Goal: Transaction & Acquisition: Purchase product/service

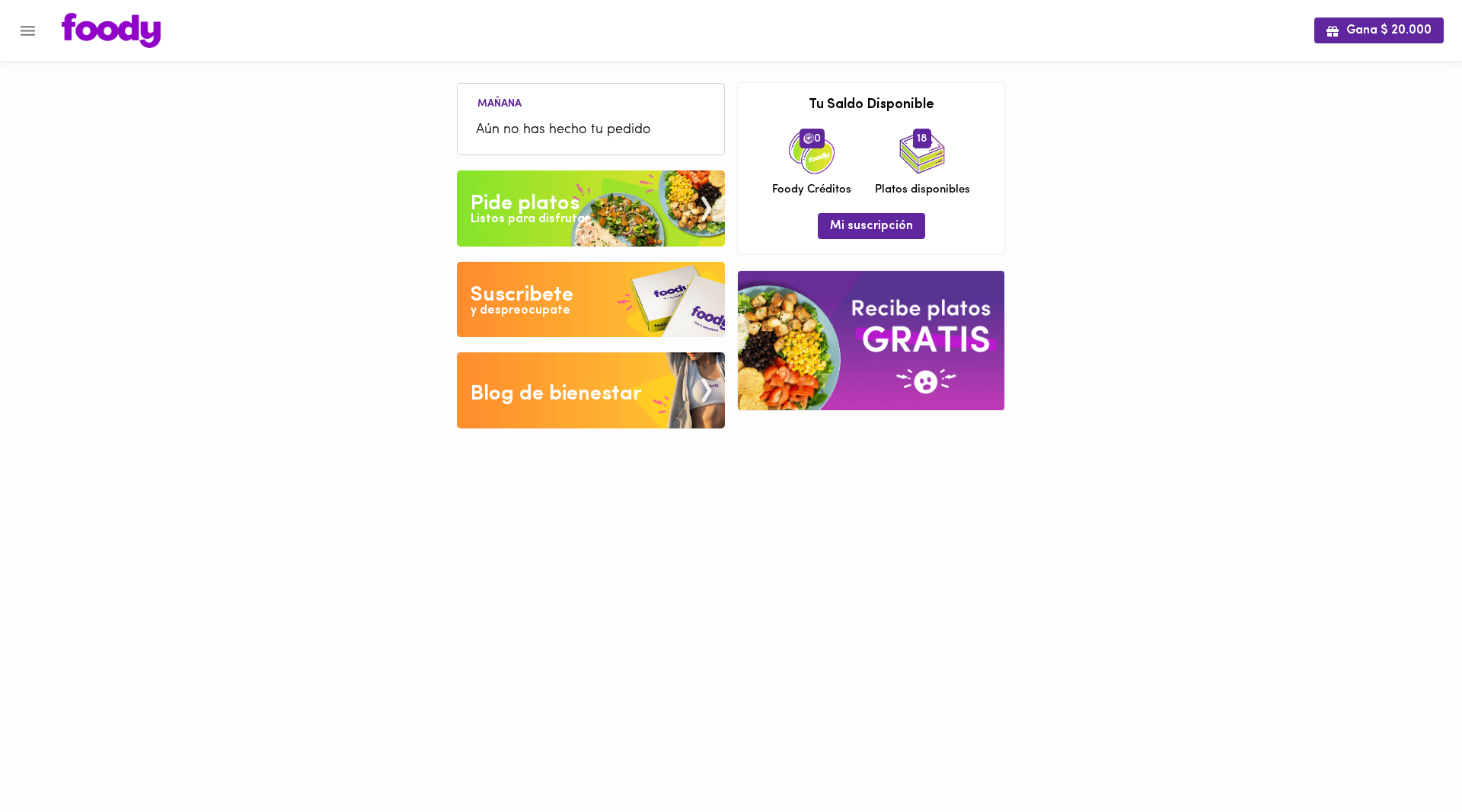
click at [568, 114] on ul "[DATE] Aún no has hecho tu pedido" at bounding box center [590, 121] width 251 height 65
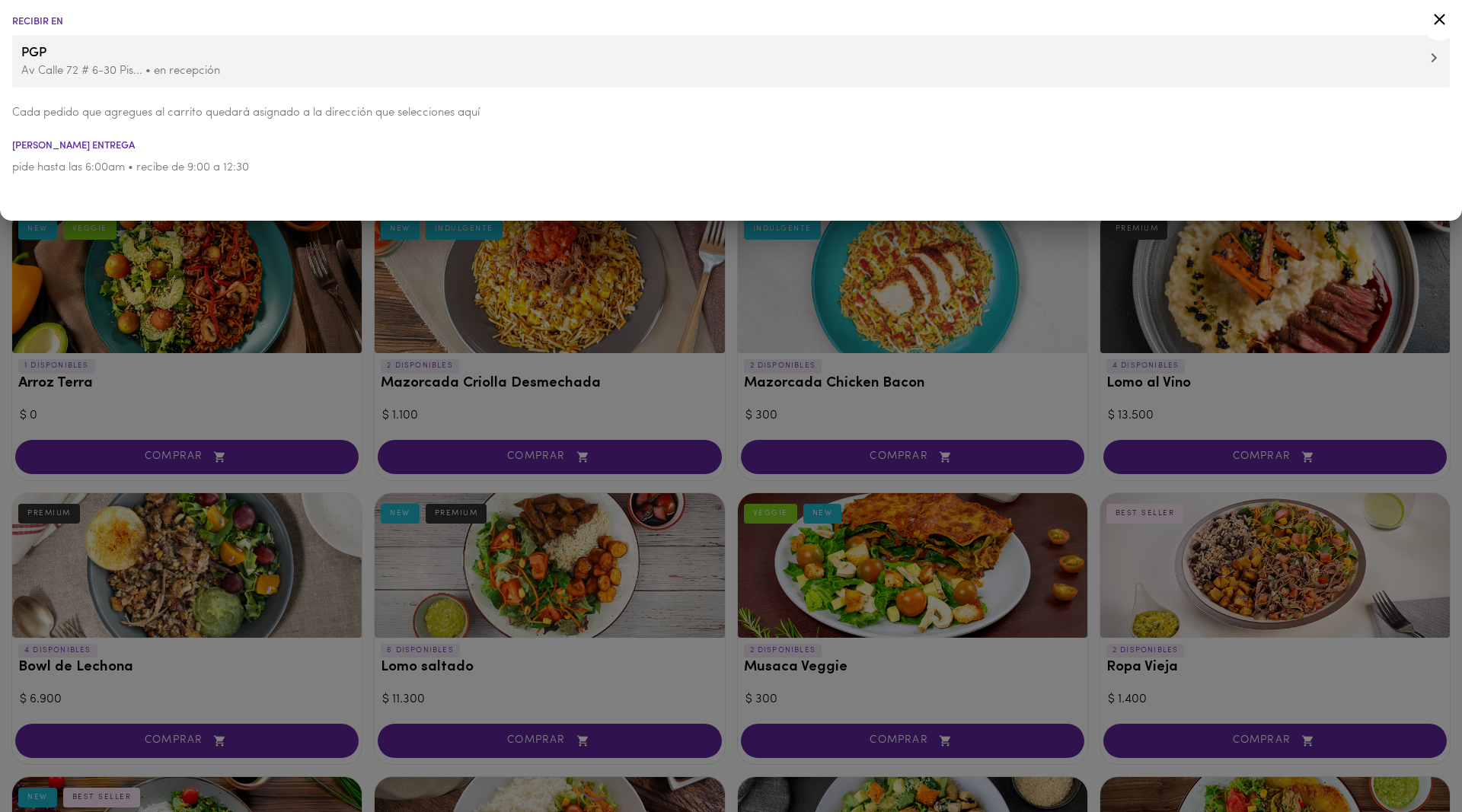
click at [1442, 19] on icon at bounding box center [1440, 20] width 19 height 19
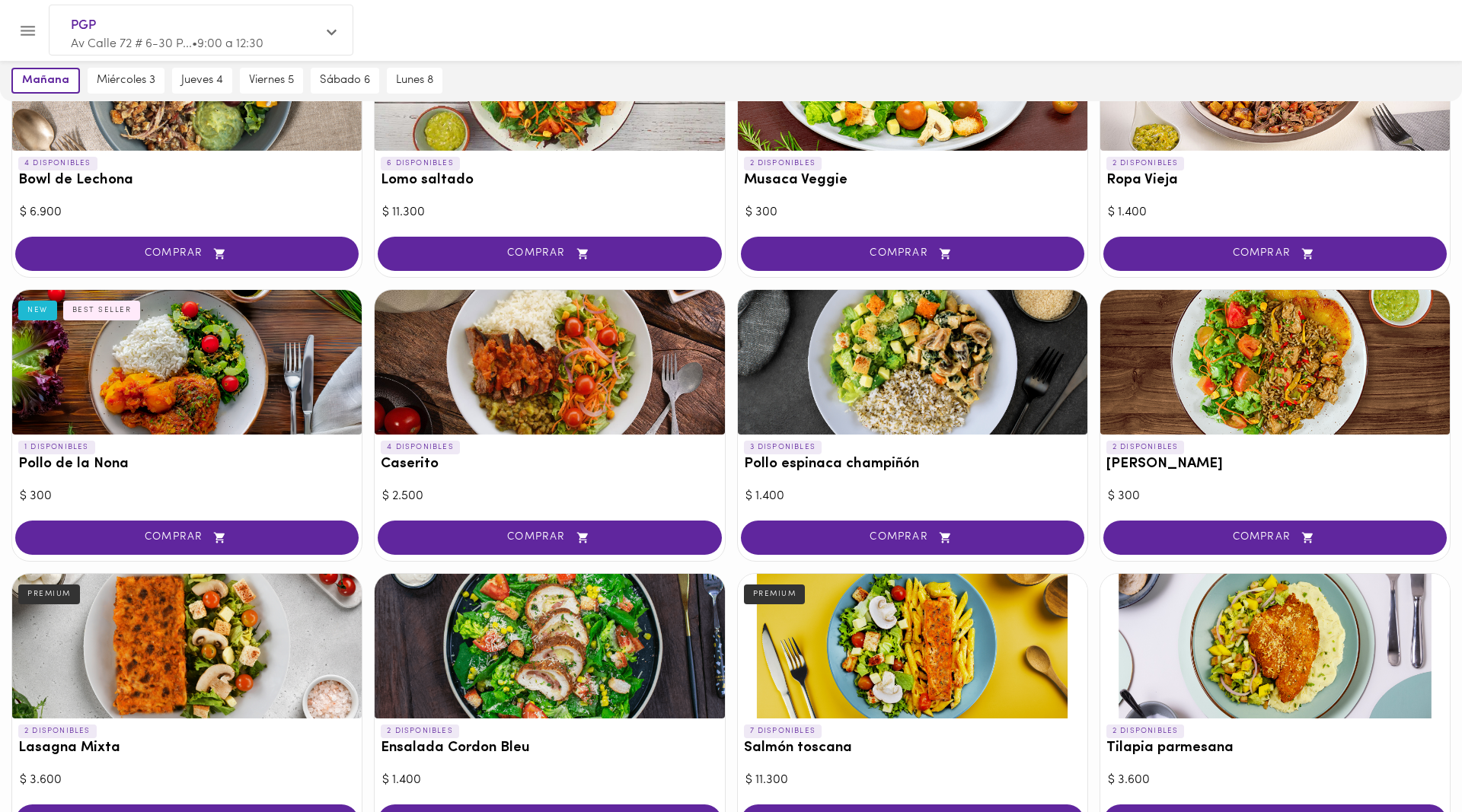
scroll to position [466, 0]
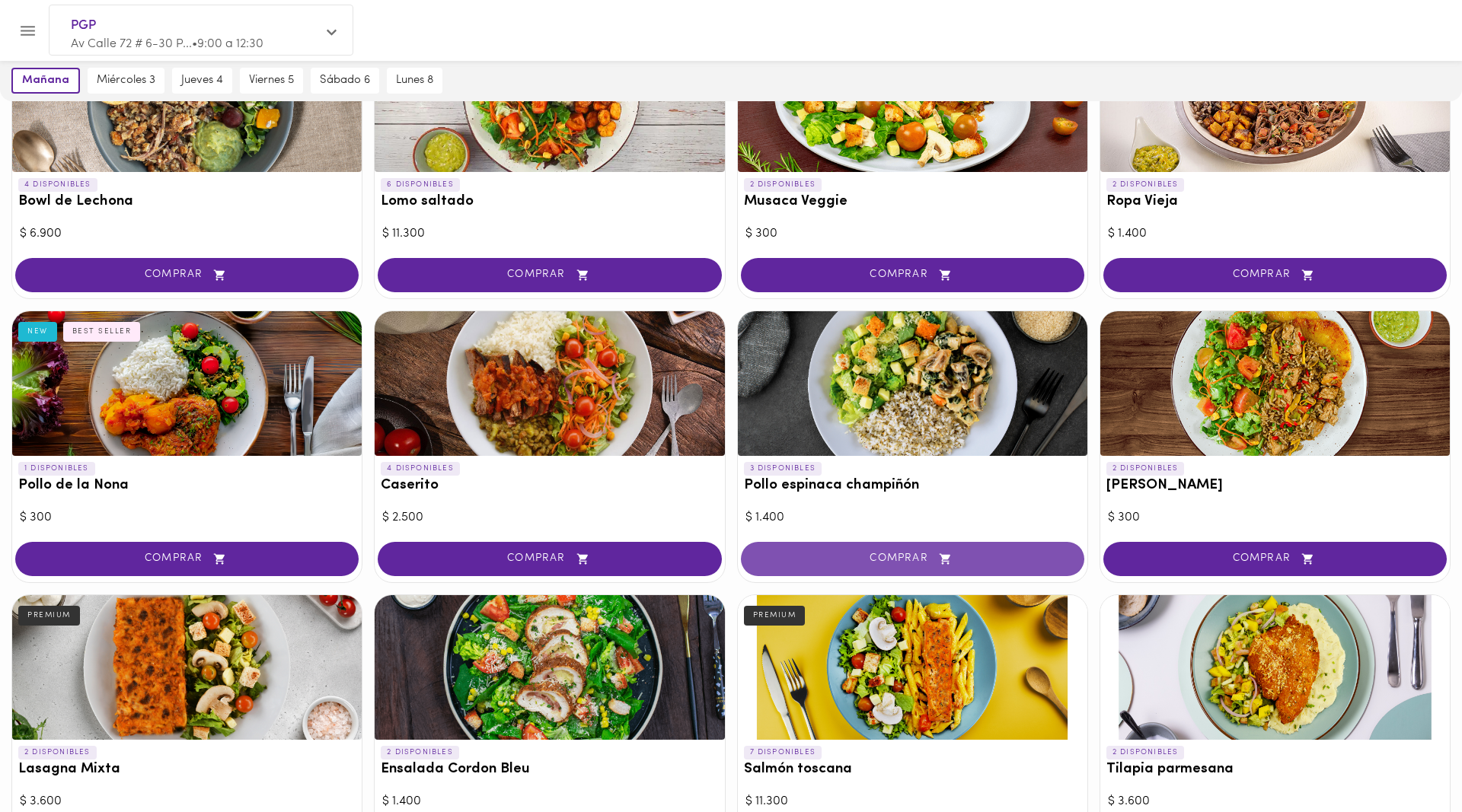
click at [879, 555] on span "COMPRAR" at bounding box center [913, 559] width 306 height 13
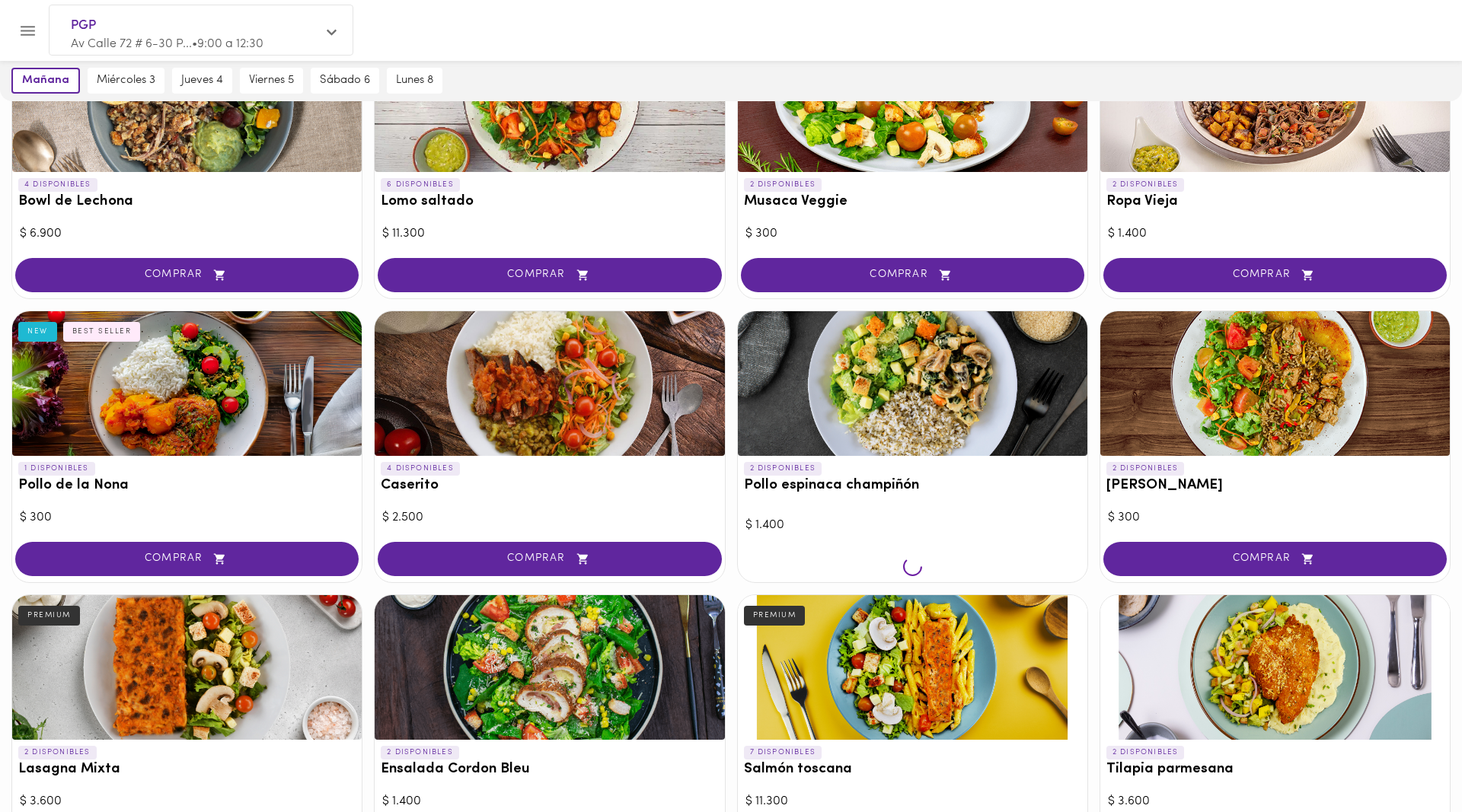
scroll to position [466, 0]
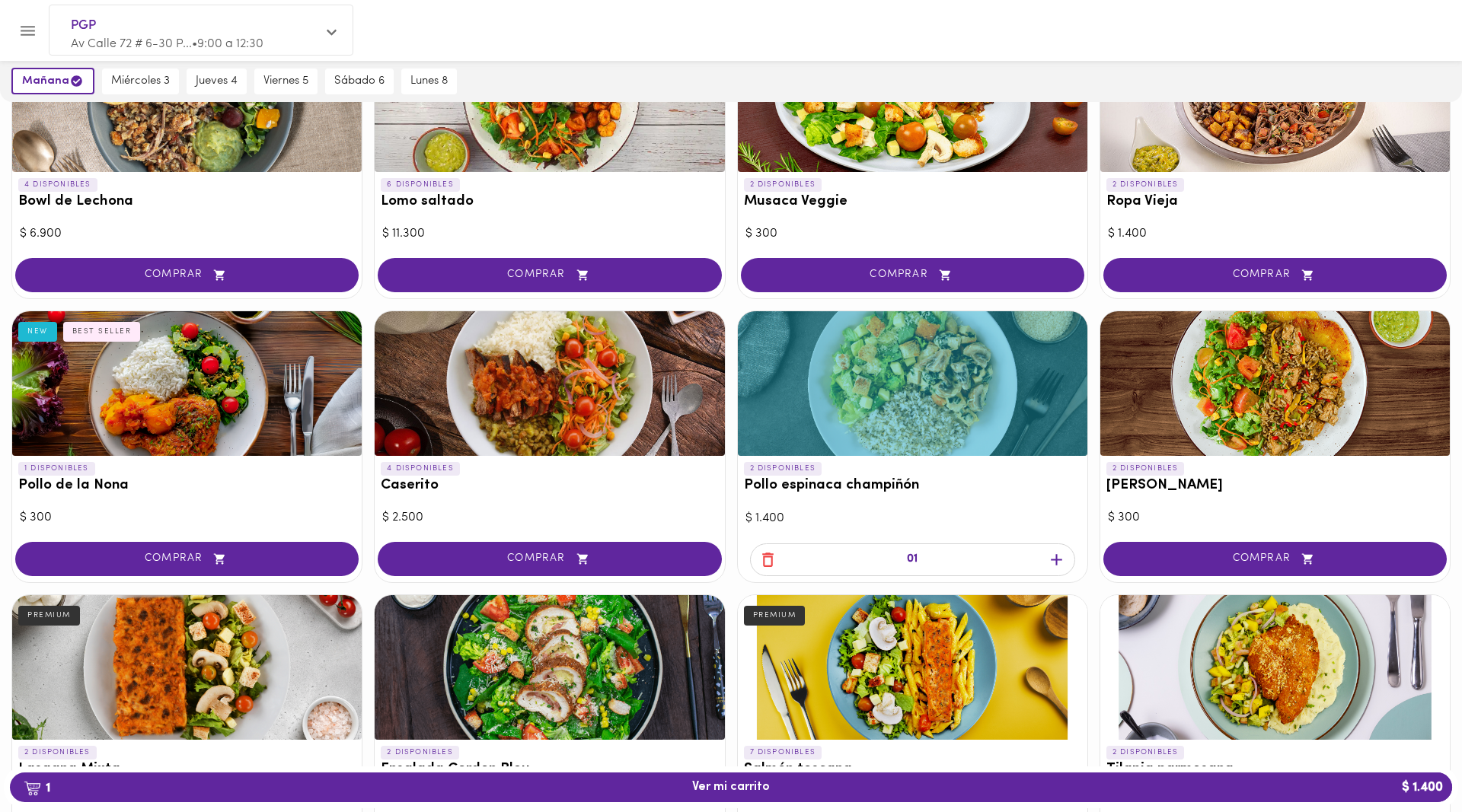
click at [1056, 559] on icon "button" at bounding box center [1056, 559] width 11 height 11
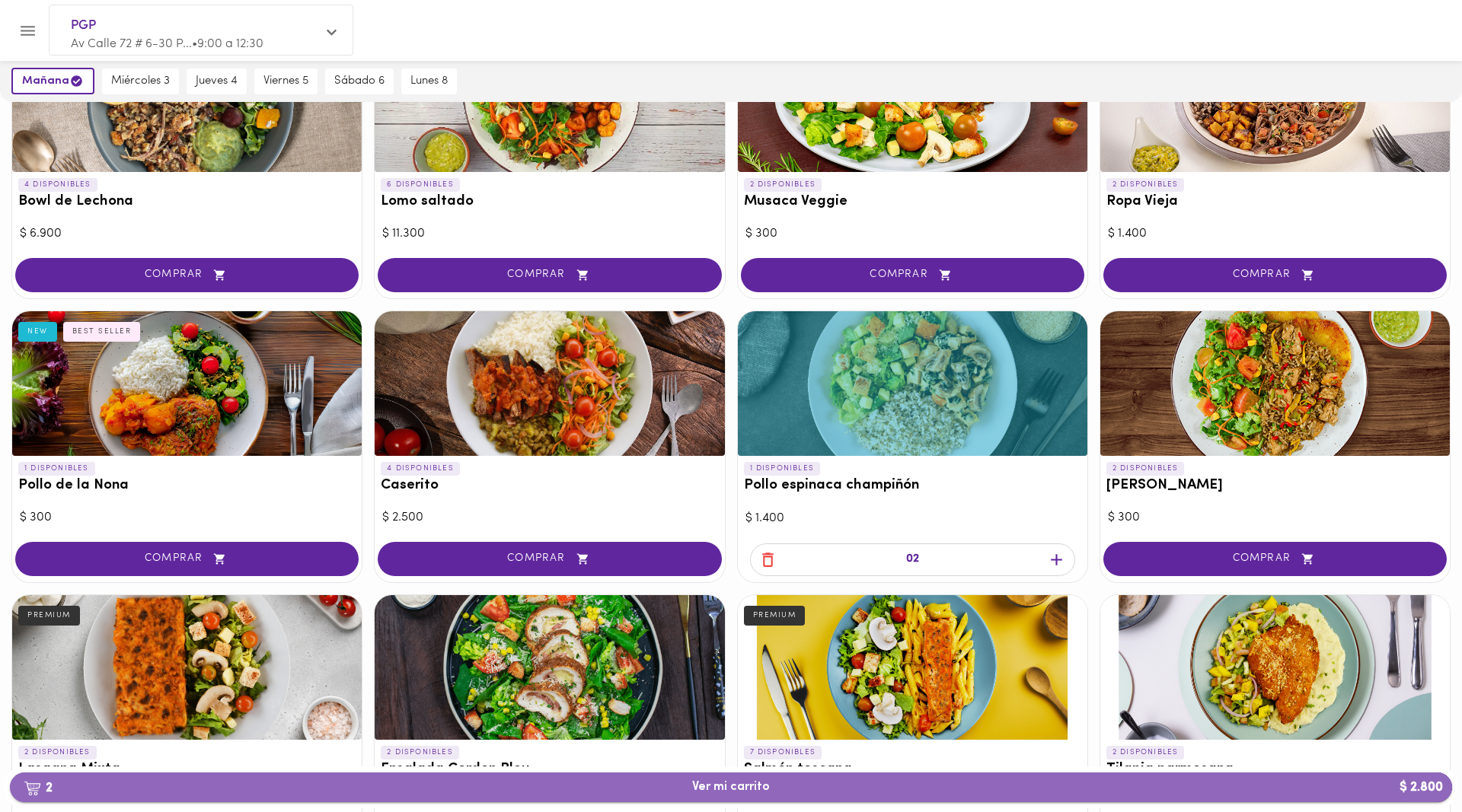
click at [795, 784] on span "2 Ver mi carrito $ 2.800" at bounding box center [731, 788] width 1418 height 14
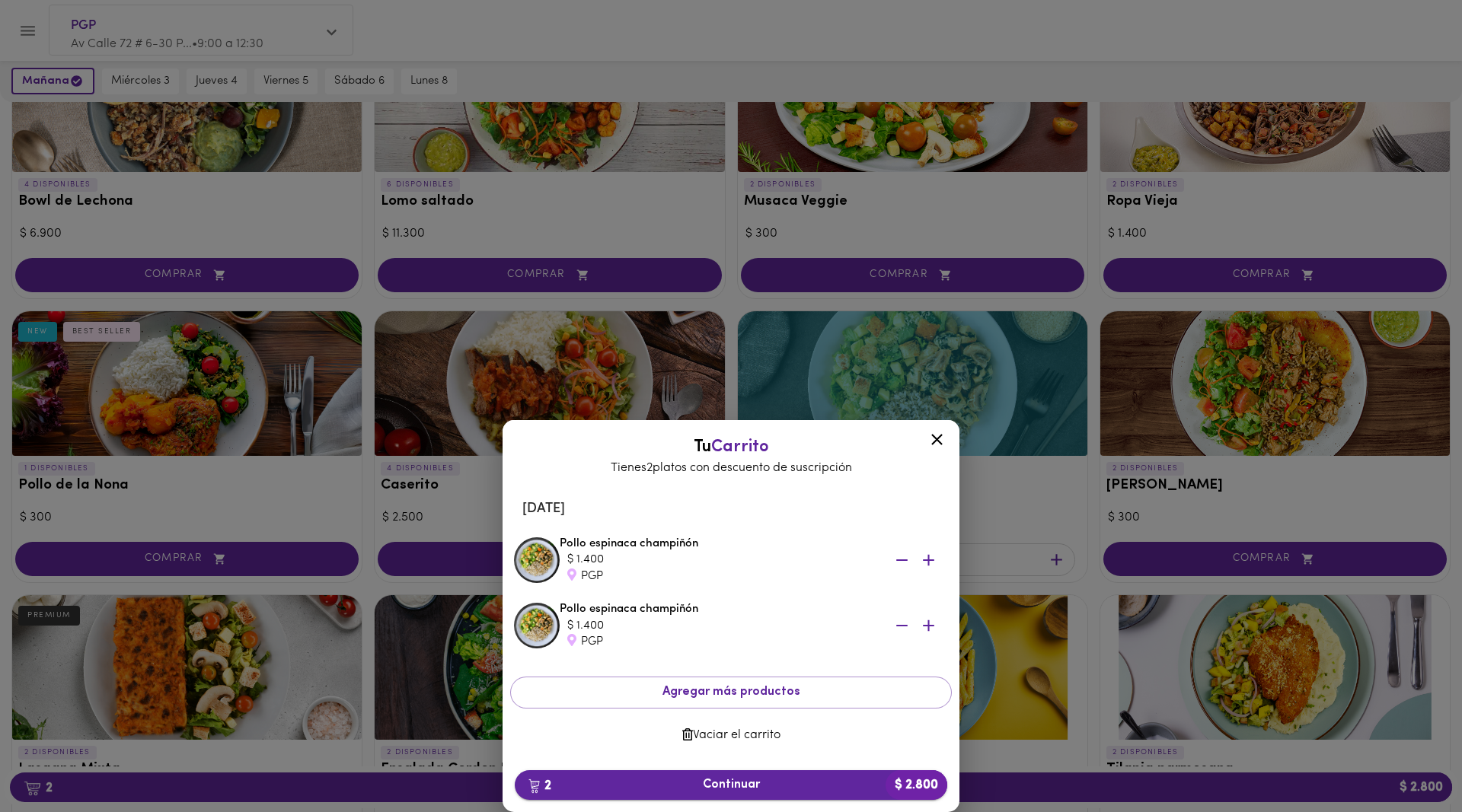
click at [759, 783] on span "2 Continuar $ 2.800" at bounding box center [731, 785] width 408 height 14
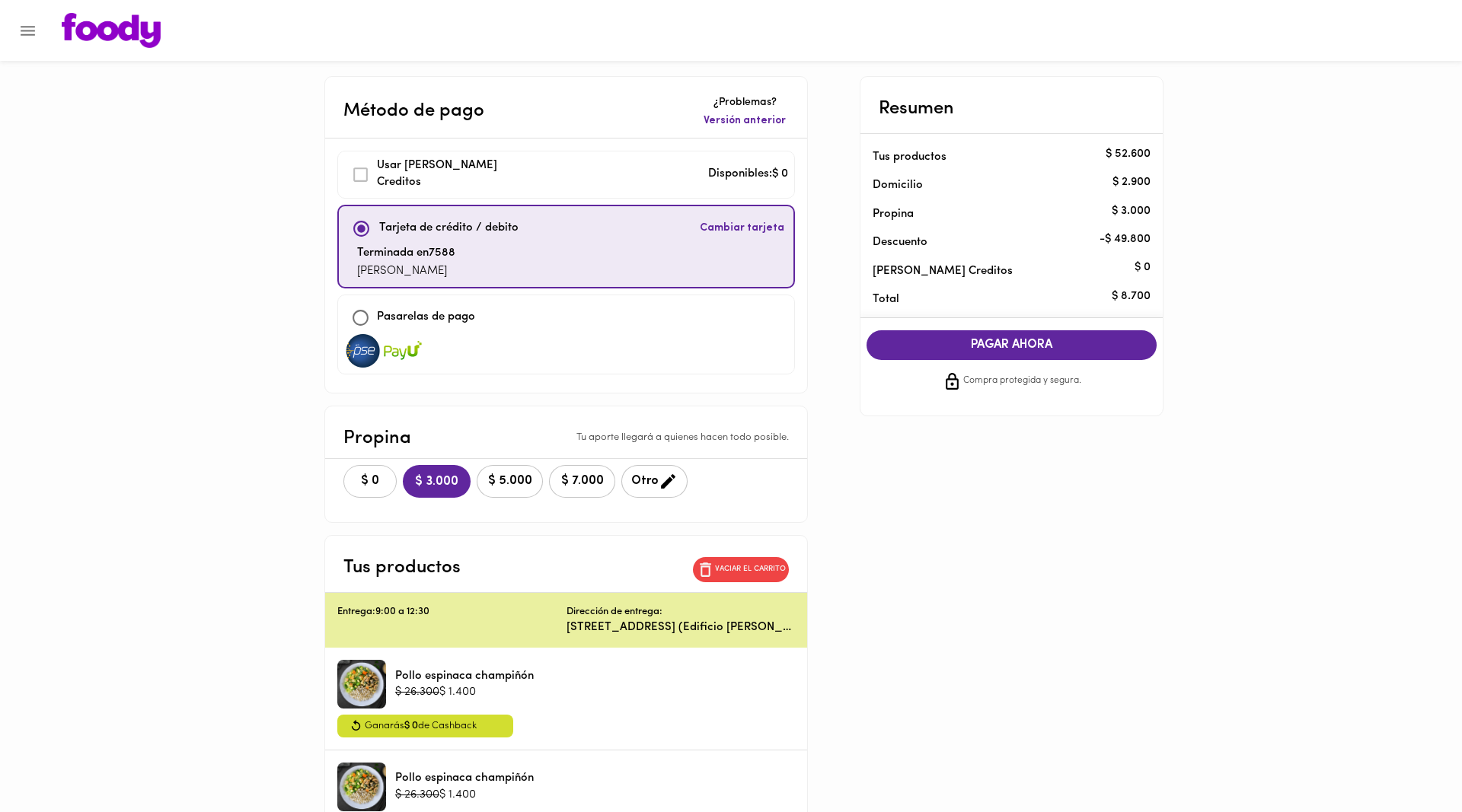
click at [354, 477] on span "$ 0" at bounding box center [370, 481] width 33 height 14
click at [1008, 339] on span "PAGAR AHORA" at bounding box center [1012, 345] width 261 height 14
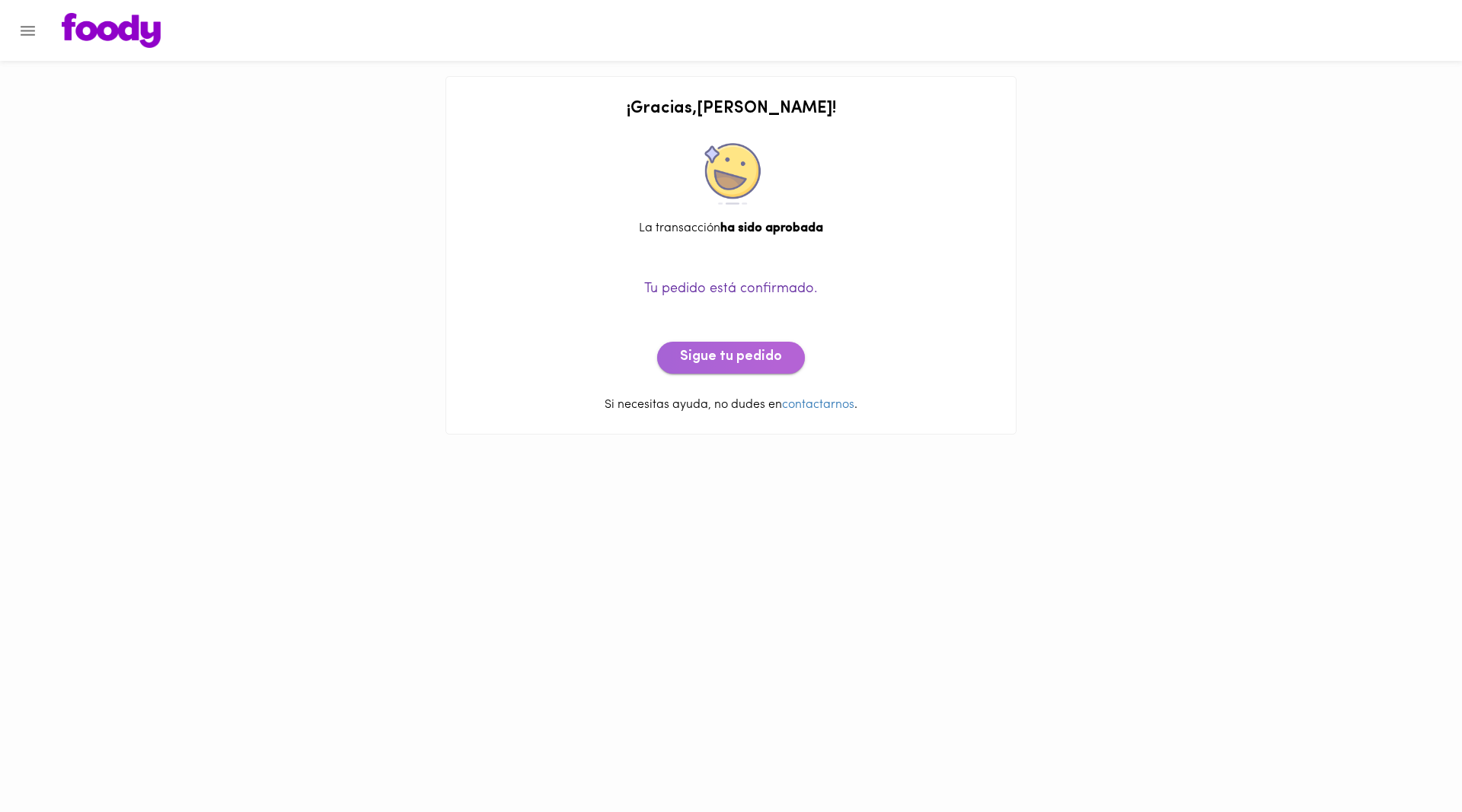
click at [740, 355] on span "Sigue tu pedido" at bounding box center [731, 357] width 102 height 17
